Goal: Task Accomplishment & Management: Complete application form

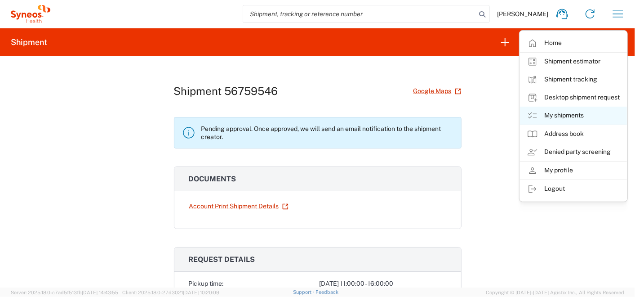
click at [552, 112] on link "My shipments" at bounding box center [573, 116] width 107 height 18
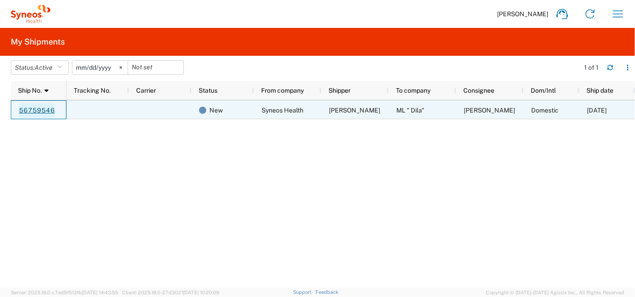
click at [48, 108] on link "56759546" at bounding box center [36, 110] width 37 height 14
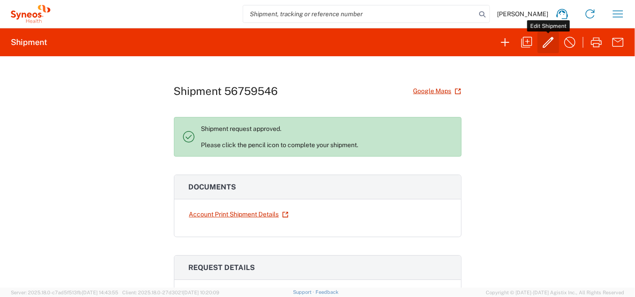
click at [546, 42] on icon "button" at bounding box center [548, 42] width 14 height 14
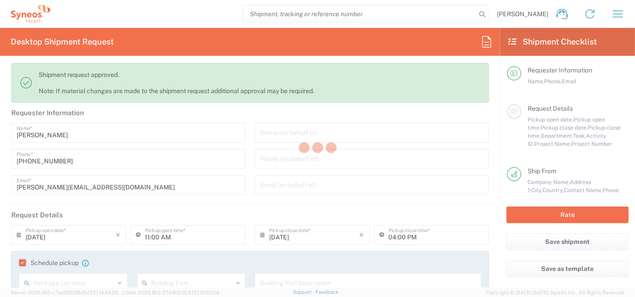
type input "[GEOGRAPHIC_DATA]"
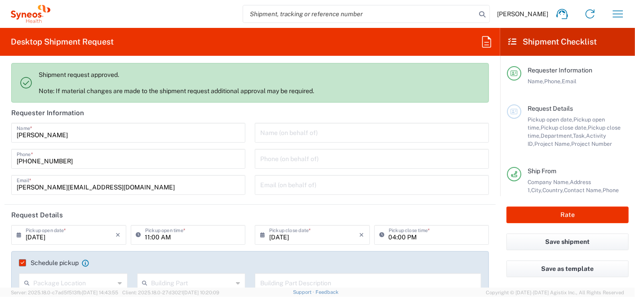
type input "7065042"
type input "Customer Ref"
type input "Express Worldwide Documents"
type input "Misto Kyiv"
type input "[GEOGRAPHIC_DATA]"
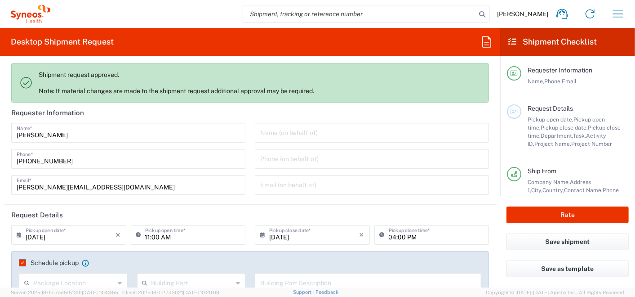
type input "Envelope"
type input "3235"
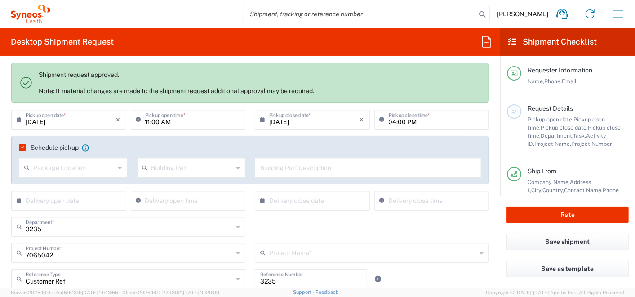
scroll to position [100, 0]
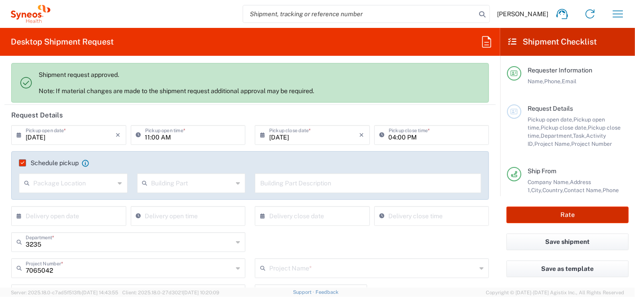
click at [552, 214] on button "Rate" at bounding box center [568, 214] width 122 height 17
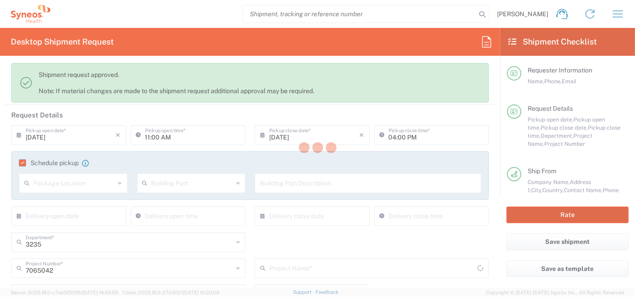
type input "7065042  Qilu Pharmaceutica"
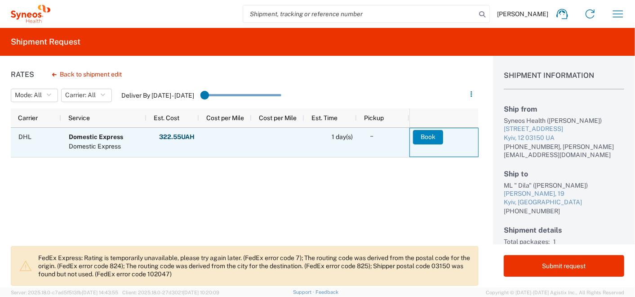
click at [424, 140] on button "Book" at bounding box center [428, 137] width 30 height 14
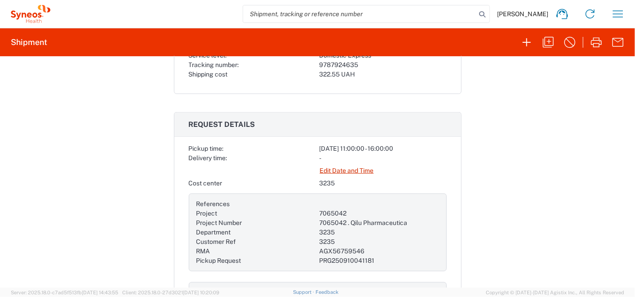
scroll to position [399, 0]
